Goal: Go to known website: Access a specific website the user already knows

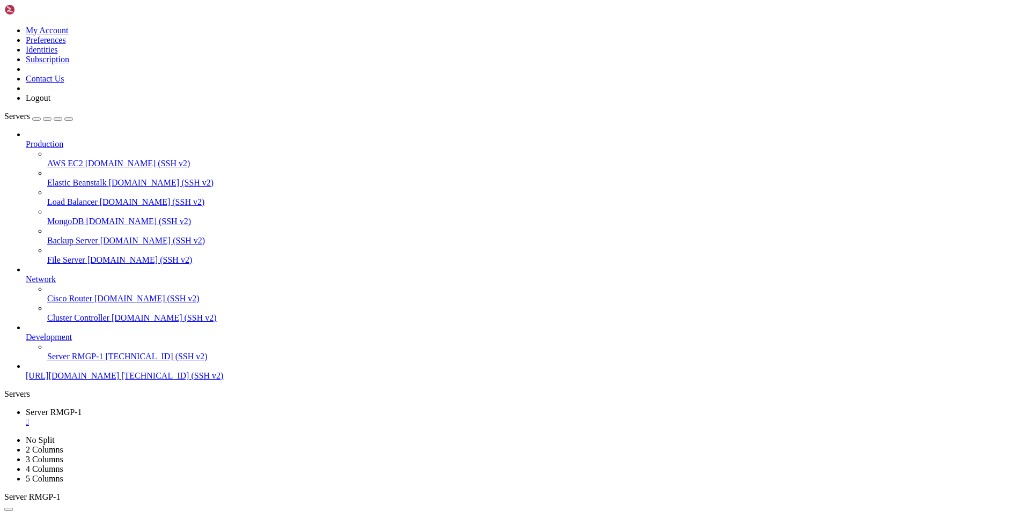
scroll to position [189085, 0]
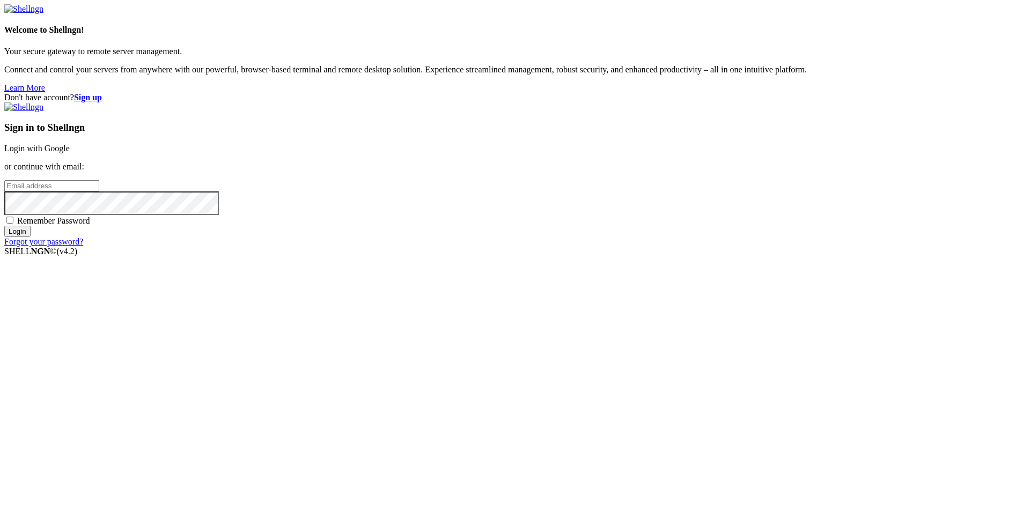
click at [70, 153] on link "Login with Google" at bounding box center [36, 148] width 65 height 9
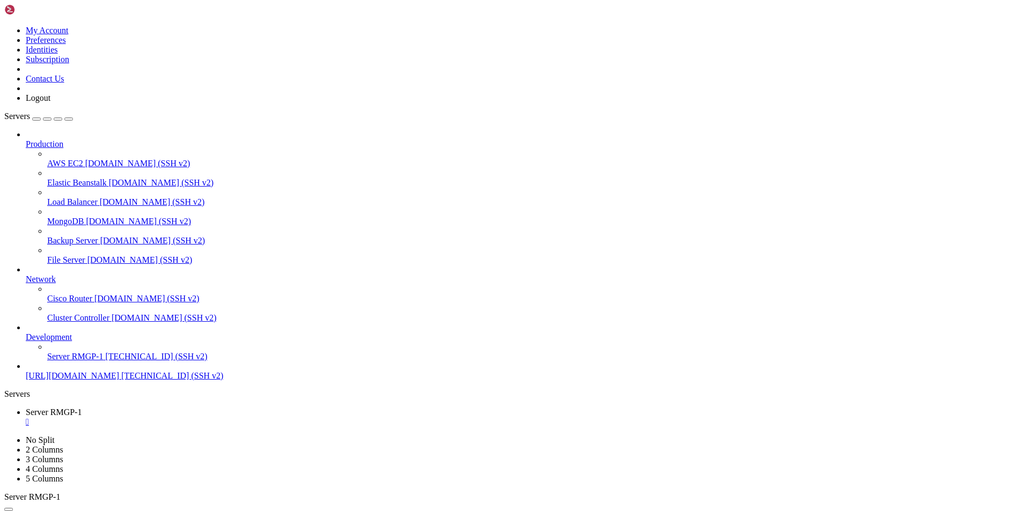
scroll to position [189085, 0]
